Goal: Task Accomplishment & Management: Manage account settings

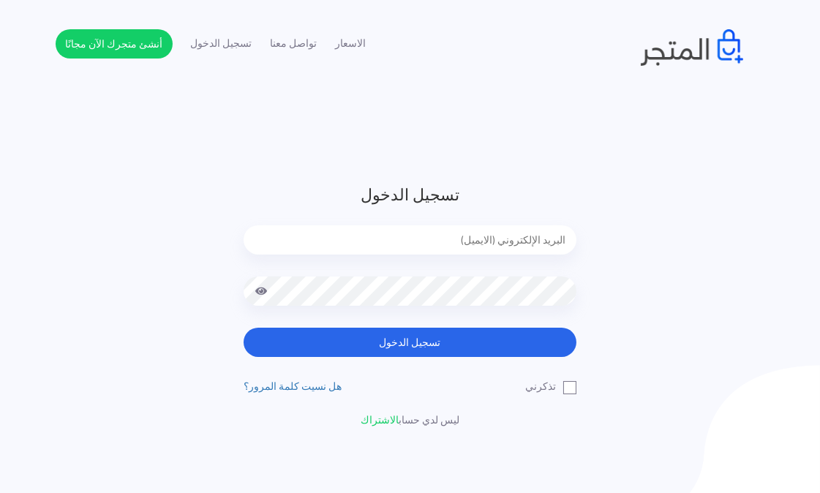
click at [429, 246] on input "email" at bounding box center [410, 239] width 333 height 29
type input "[EMAIL_ADDRESS][DOMAIN_NAME]"
click at [244, 328] on button "تسجيل الدخول" at bounding box center [410, 342] width 333 height 29
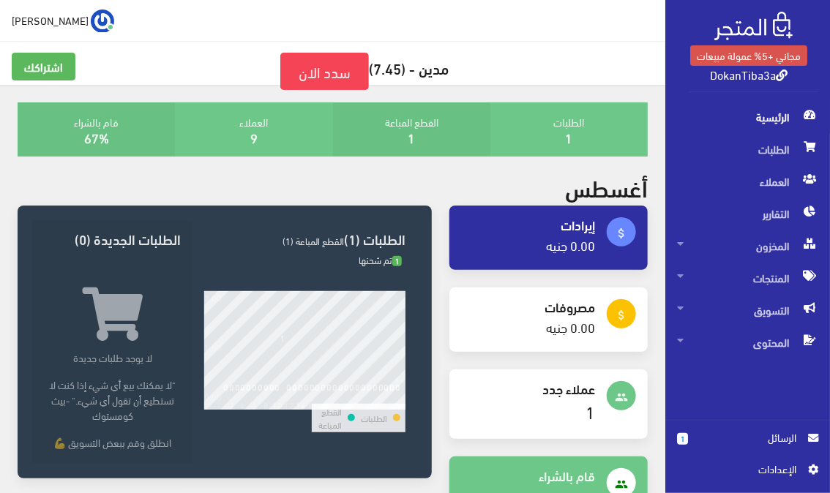
click at [567, 134] on link "1" at bounding box center [568, 137] width 7 height 24
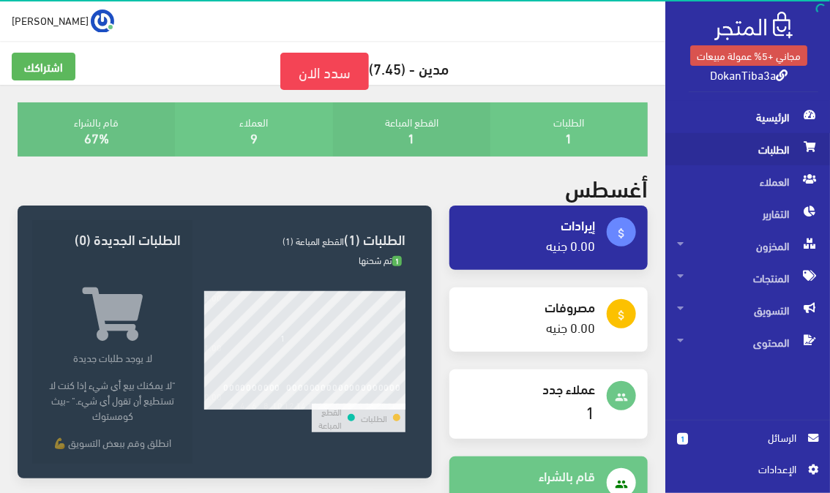
click at [783, 146] on span "الطلبات" at bounding box center [747, 149] width 141 height 32
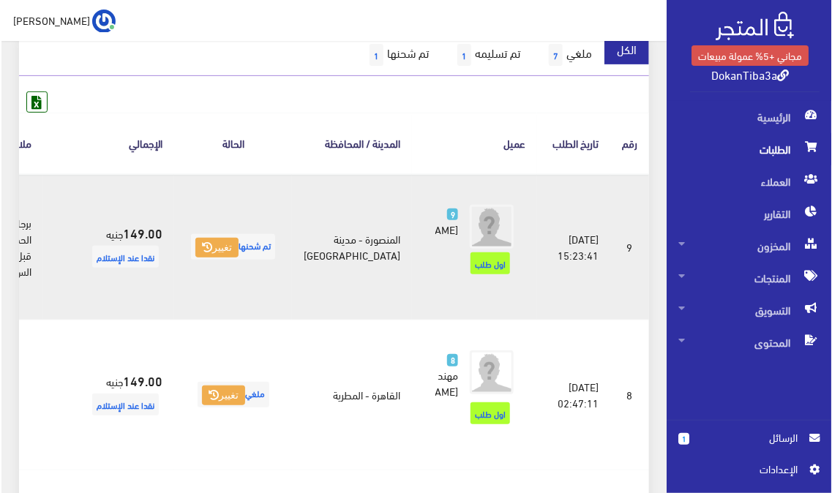
scroll to position [244, 0]
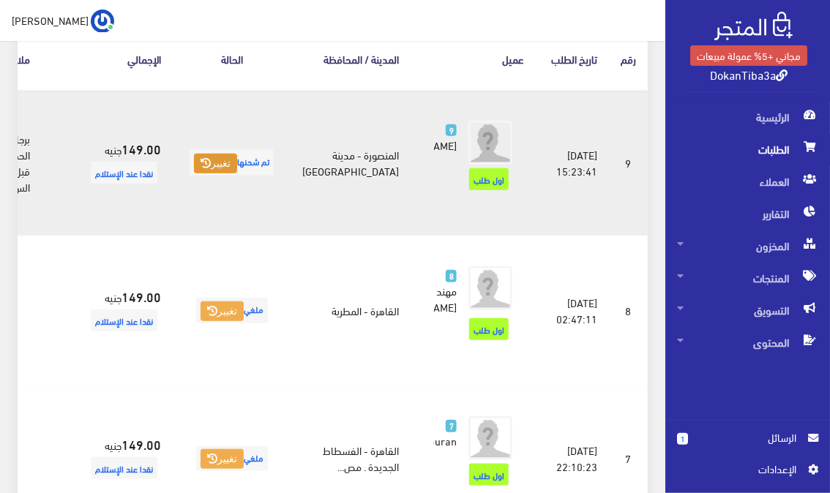
click at [211, 168] on icon at bounding box center [205, 163] width 10 height 10
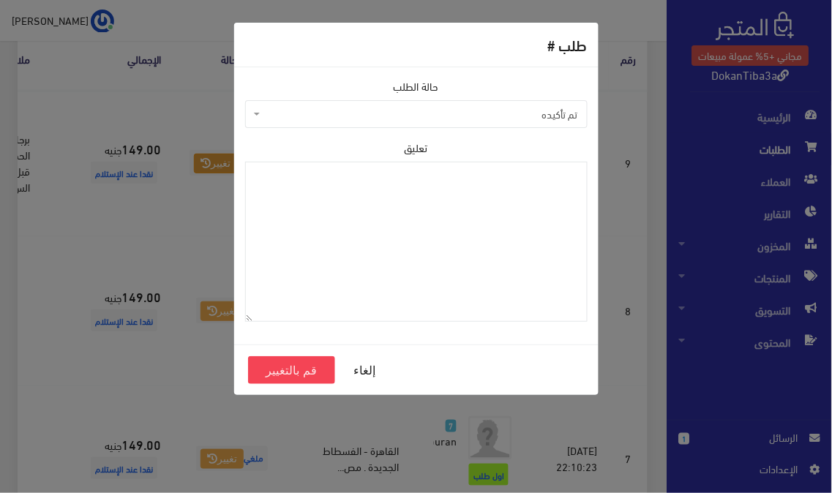
click at [532, 114] on span "تم تأكيده" at bounding box center [420, 114] width 315 height 15
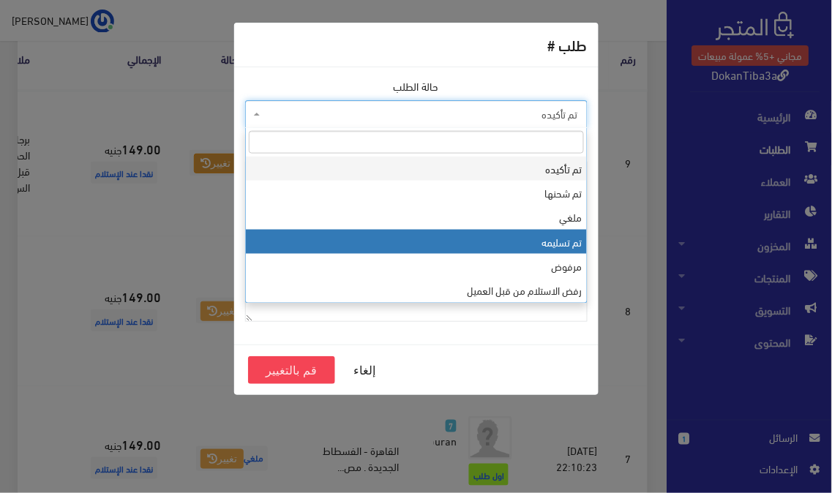
select select "4"
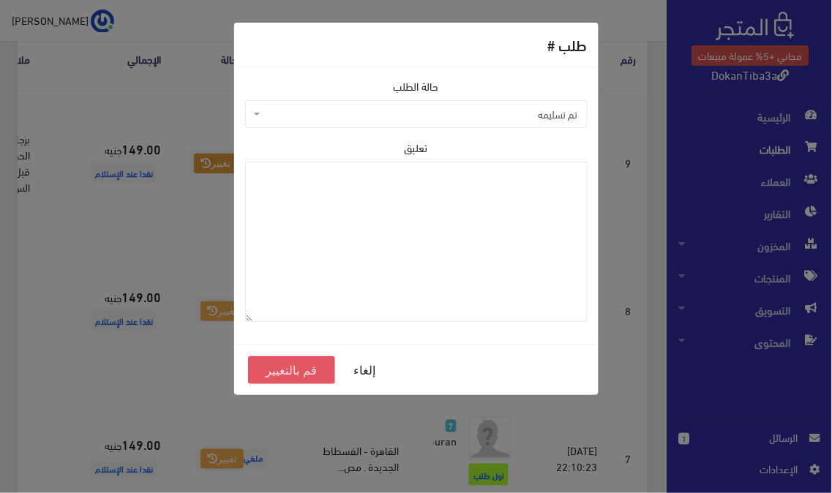
click at [291, 369] on button "قم بالتغيير" at bounding box center [292, 370] width 88 height 28
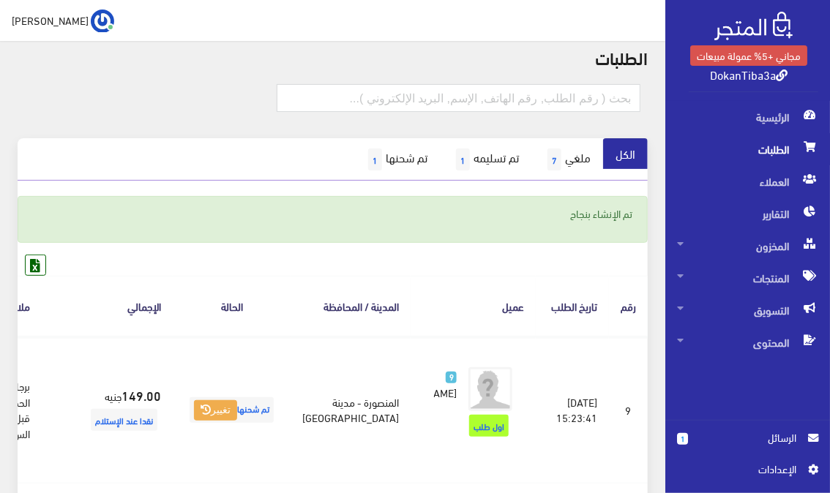
scroll to position [81, 0]
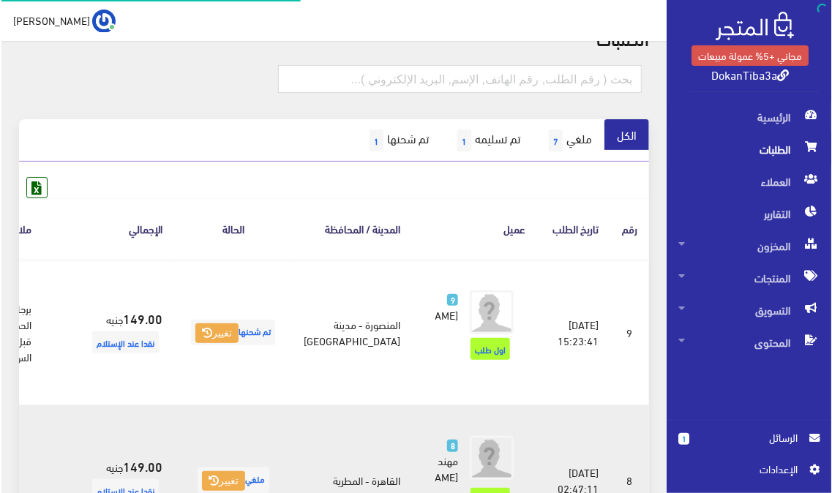
scroll to position [74, 0]
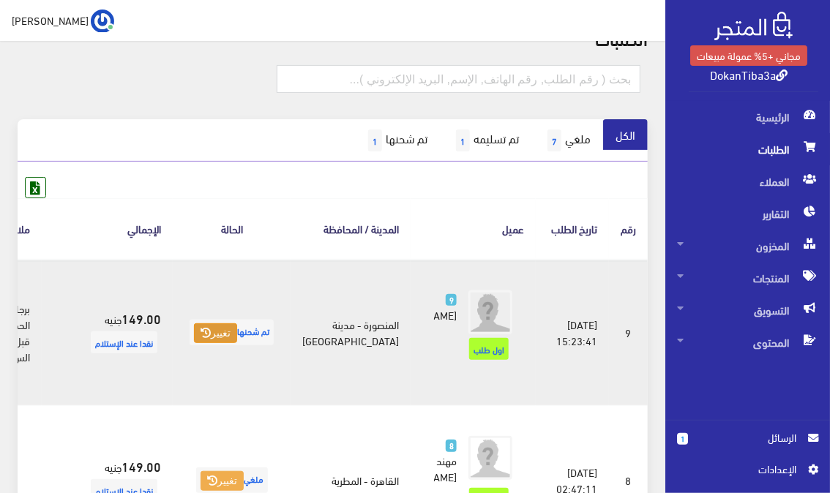
click at [237, 344] on button "تغيير" at bounding box center [215, 333] width 43 height 20
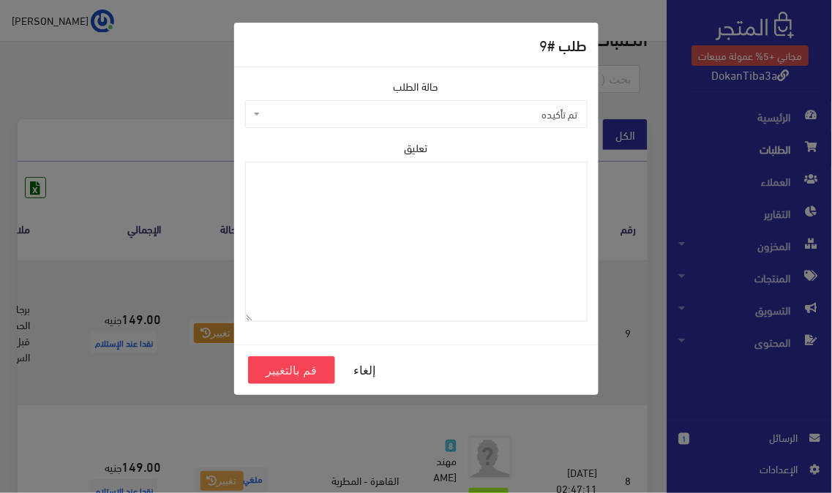
scroll to position [81, 0]
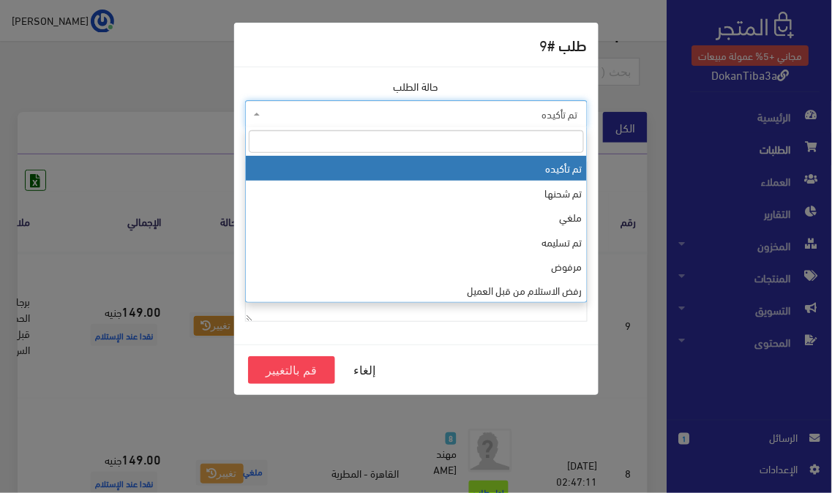
click at [495, 112] on span "تم تأكيده" at bounding box center [420, 114] width 315 height 15
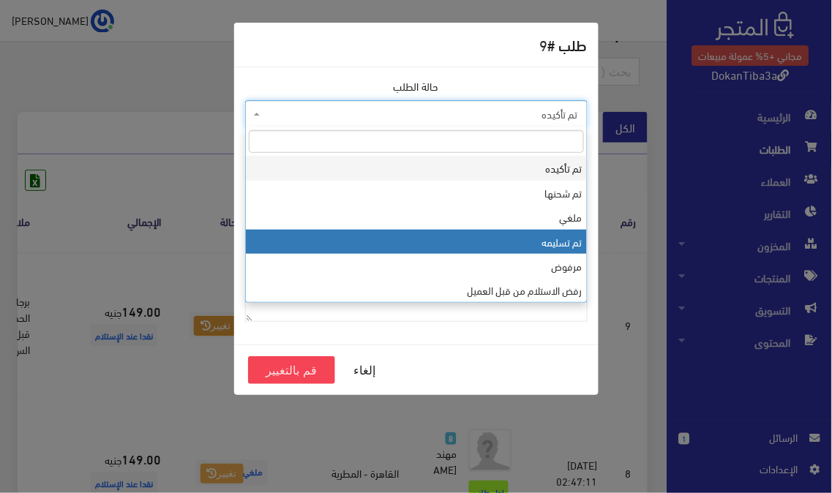
select select "4"
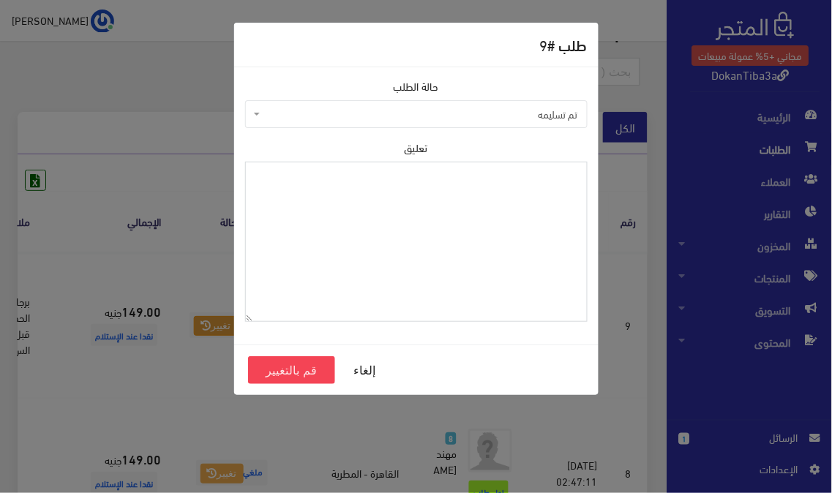
click at [509, 228] on textarea "تعليق" at bounding box center [416, 242] width 342 height 160
type textarea "j"
type textarea "تم"
click at [282, 374] on button "قم بالتغيير" at bounding box center [292, 370] width 88 height 28
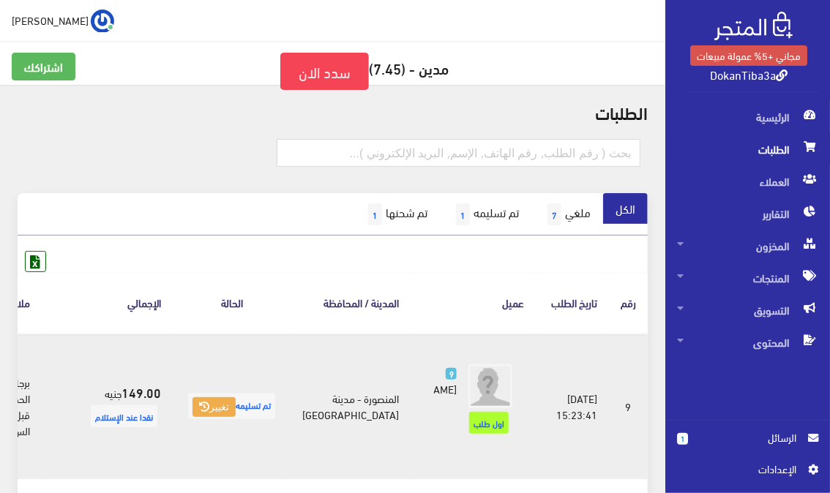
click at [410, 356] on td "المنصورة - مدينة [GEOGRAPHIC_DATA]" at bounding box center [350, 407] width 120 height 146
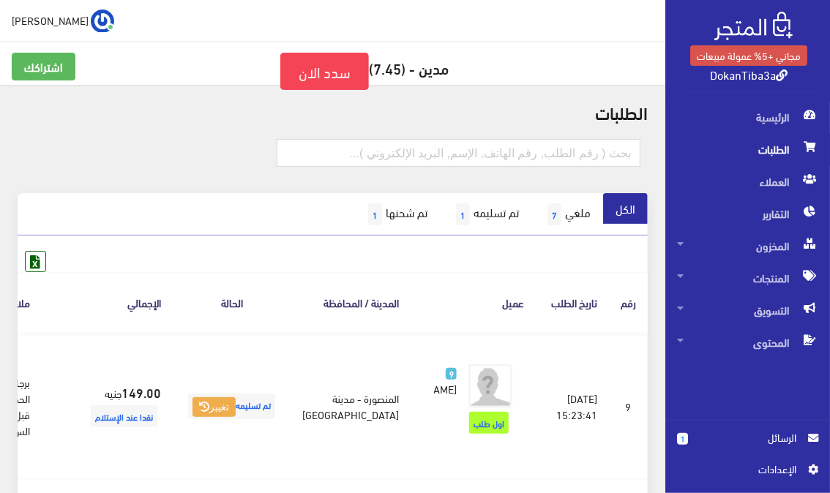
drag, startPoint x: 232, startPoint y: 54, endPoint x: 120, endPoint y: 1, distance: 124.0
click at [228, 53] on h5 "مدين - (7.45) سدد الان" at bounding box center [333, 71] width 642 height 37
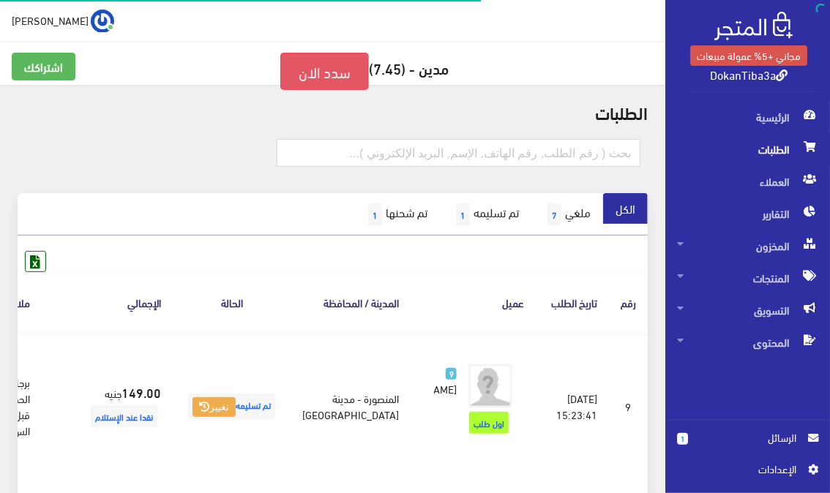
drag, startPoint x: 305, startPoint y: 83, endPoint x: 396, endPoint y: 250, distance: 189.9
click at [305, 83] on link "سدد الان" at bounding box center [324, 71] width 89 height 37
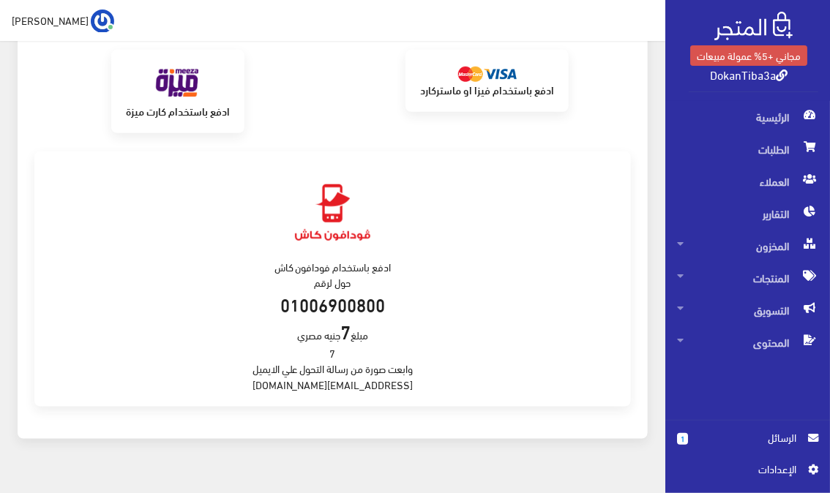
scroll to position [368, 0]
